Goal: Task Accomplishment & Management: Manage account settings

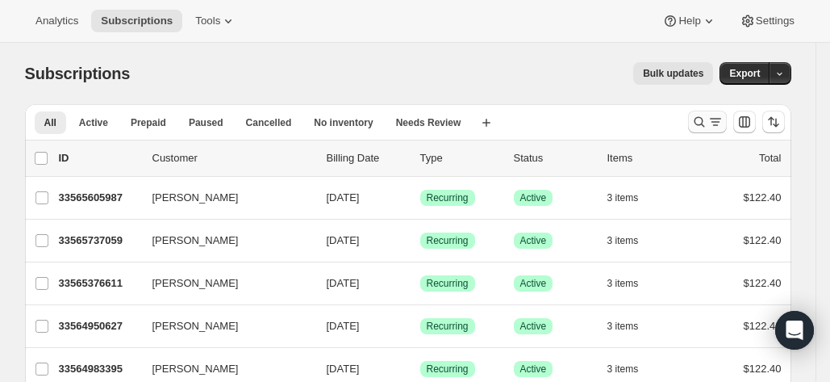
click at [704, 120] on icon "Search and filter results" at bounding box center [699, 122] width 16 height 16
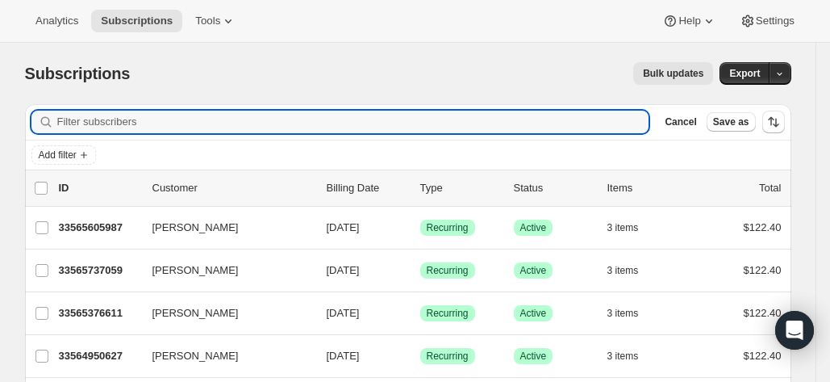
paste input "[EMAIL_ADDRESS][DOMAIN_NAME]"
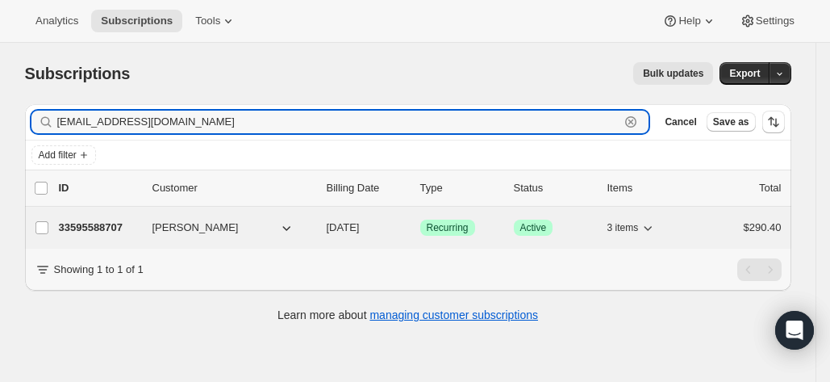
type input "[EMAIL_ADDRESS][DOMAIN_NAME]"
click at [102, 222] on p "33595588707" at bounding box center [99, 227] width 81 height 16
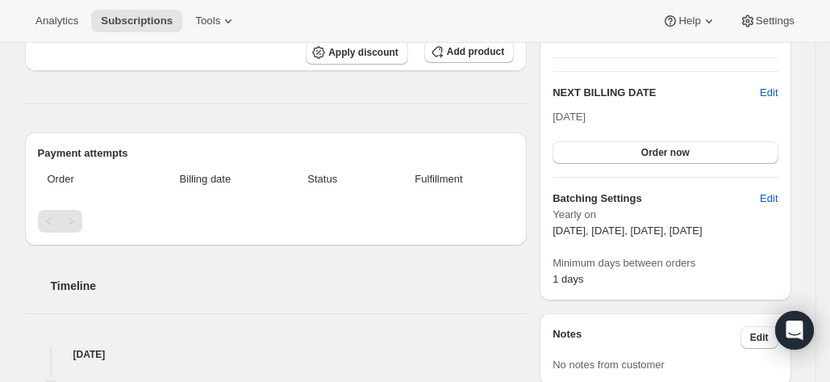
scroll to position [358, 0]
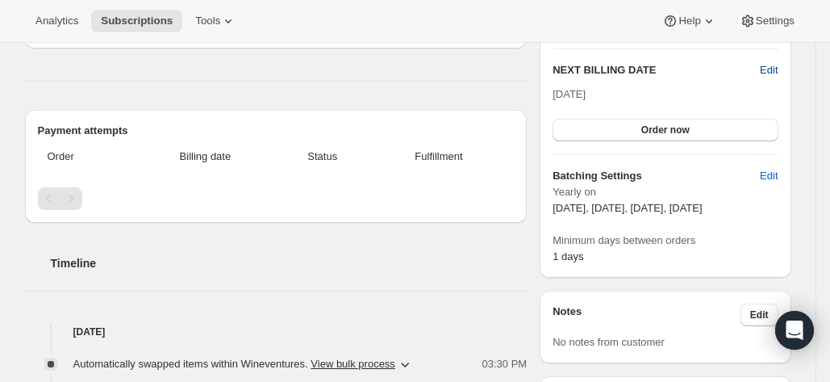
click at [776, 65] on span "Edit" at bounding box center [769, 70] width 18 height 16
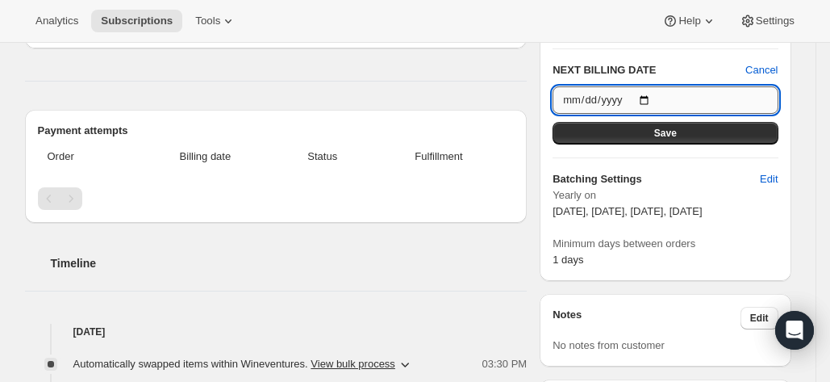
click at [765, 98] on input "[DATE]" at bounding box center [665, 99] width 225 height 27
type input "[DATE]"
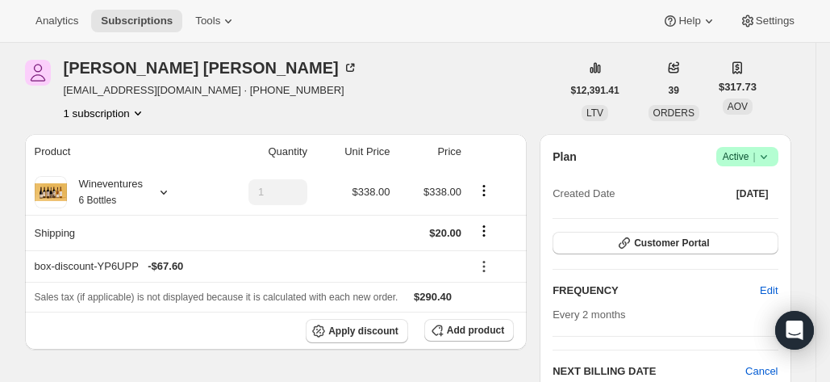
scroll to position [58, 0]
click at [772, 154] on icon at bounding box center [764, 156] width 16 height 16
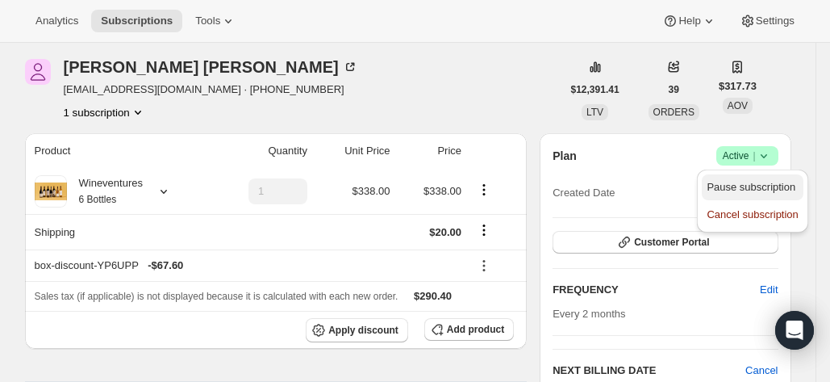
click at [767, 183] on span "Pause subscription" at bounding box center [751, 187] width 89 height 12
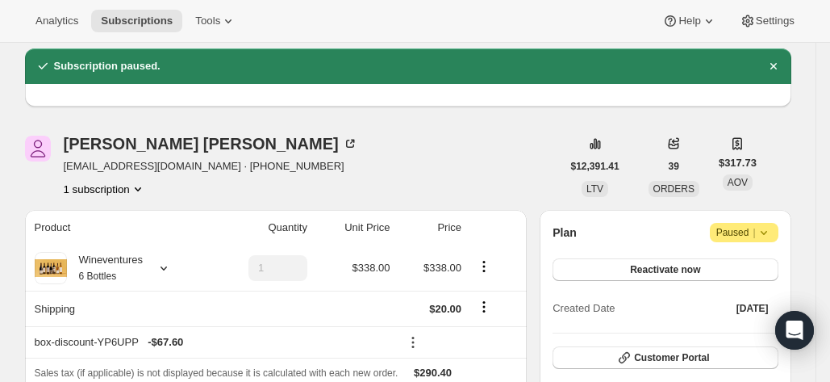
scroll to position [55, 0]
